Goal: Information Seeking & Learning: Learn about a topic

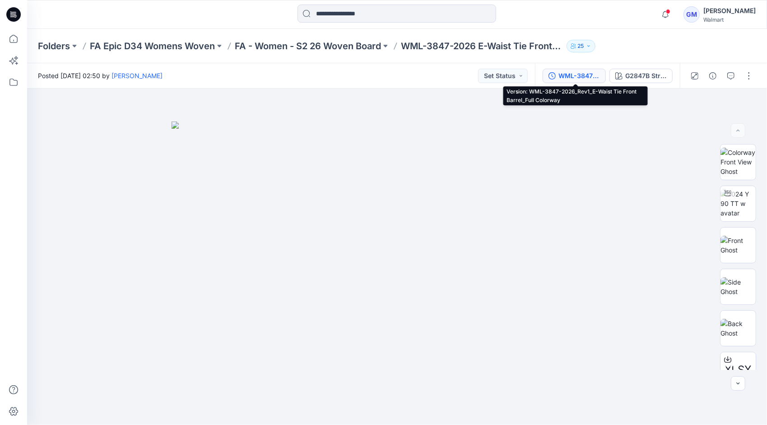
click at [587, 76] on div "WML-3847-2026_Rev1_E-Waist Tie Front Barrel_Full Colorway" at bounding box center [580, 76] width 42 height 10
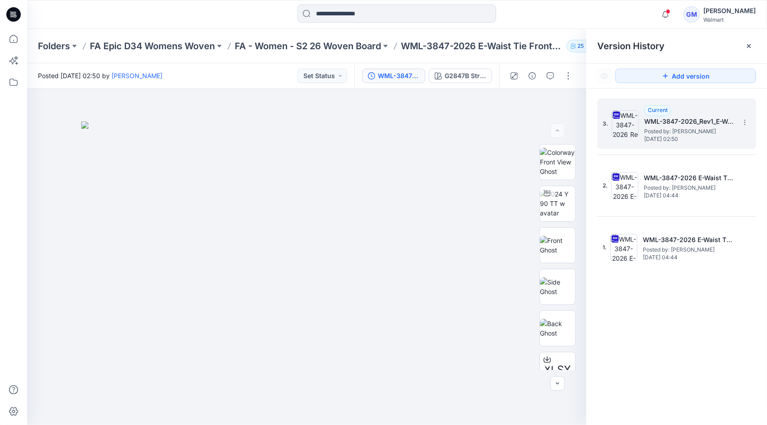
click at [668, 132] on span "Posted by: [PERSON_NAME]" at bounding box center [689, 131] width 90 height 9
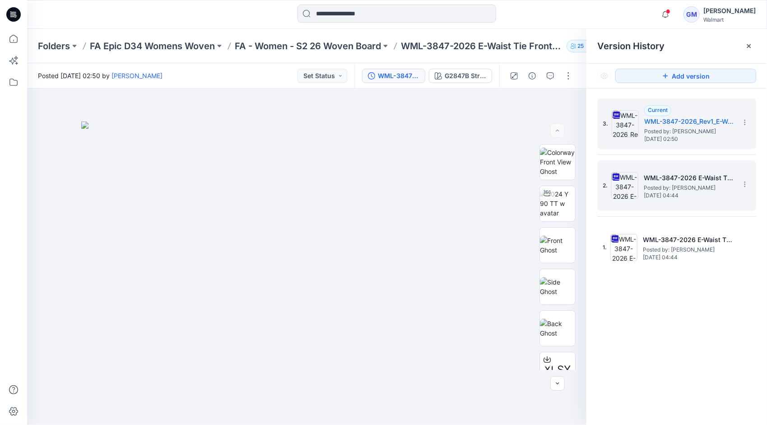
click at [670, 189] on span "Posted by: [PERSON_NAME]" at bounding box center [689, 187] width 90 height 9
click at [666, 136] on span "Monday, August 18, 2025 02:50" at bounding box center [689, 139] width 90 height 6
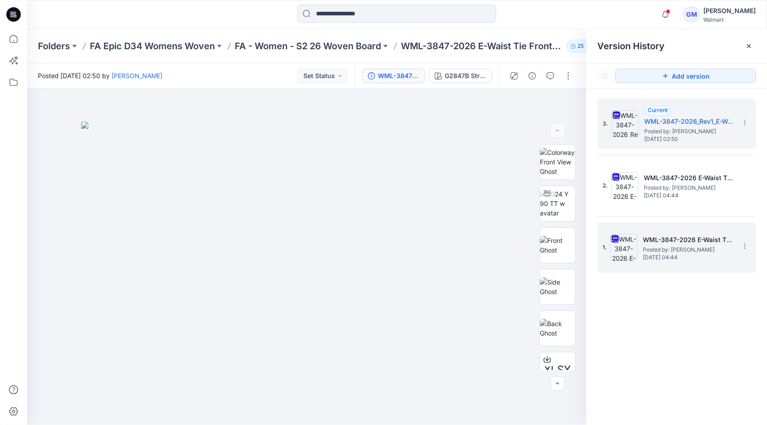
click at [668, 241] on h5 "WML-3847-2026 E-Waist Tie Front Barrel_Soft Silver" at bounding box center [688, 239] width 90 height 11
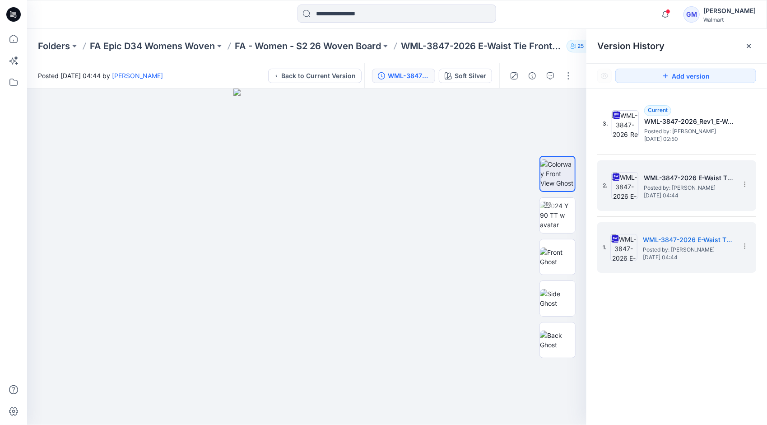
click at [672, 173] on h5 "WML-3847-2026 E-Waist Tie Front Barrel_Full Colorway" at bounding box center [689, 178] width 90 height 11
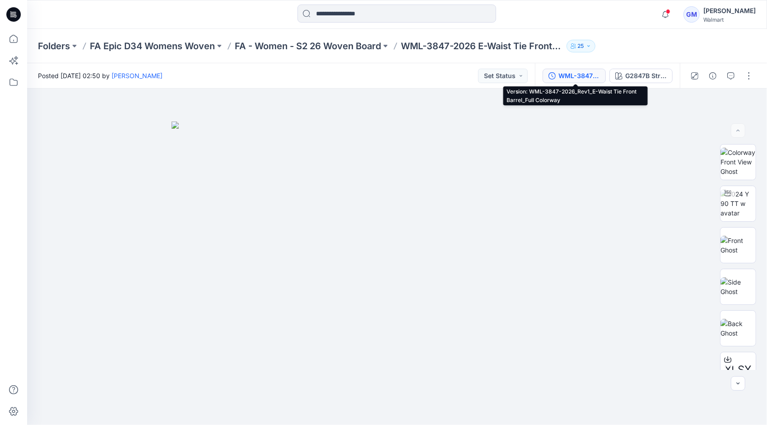
click at [586, 72] on div "WML-3847-2026_Rev1_E-Waist Tie Front Barrel_Full Colorway" at bounding box center [580, 76] width 42 height 10
